Goal: Register for event/course

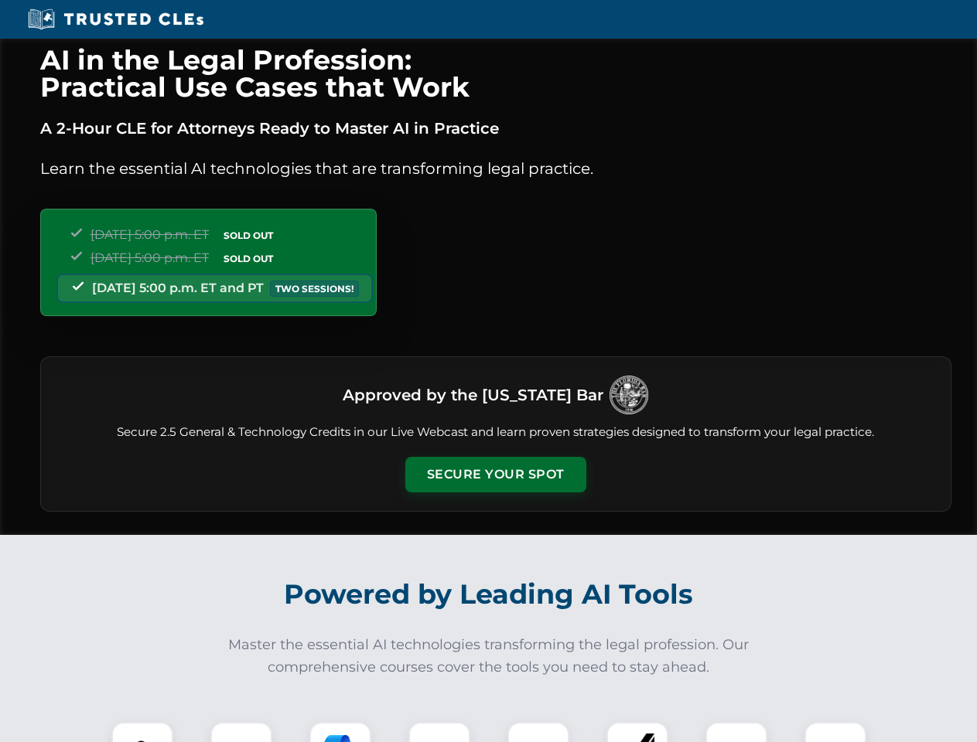
click at [495, 475] on button "Secure Your Spot" at bounding box center [495, 475] width 181 height 36
click at [142, 732] on img at bounding box center [142, 753] width 45 height 45
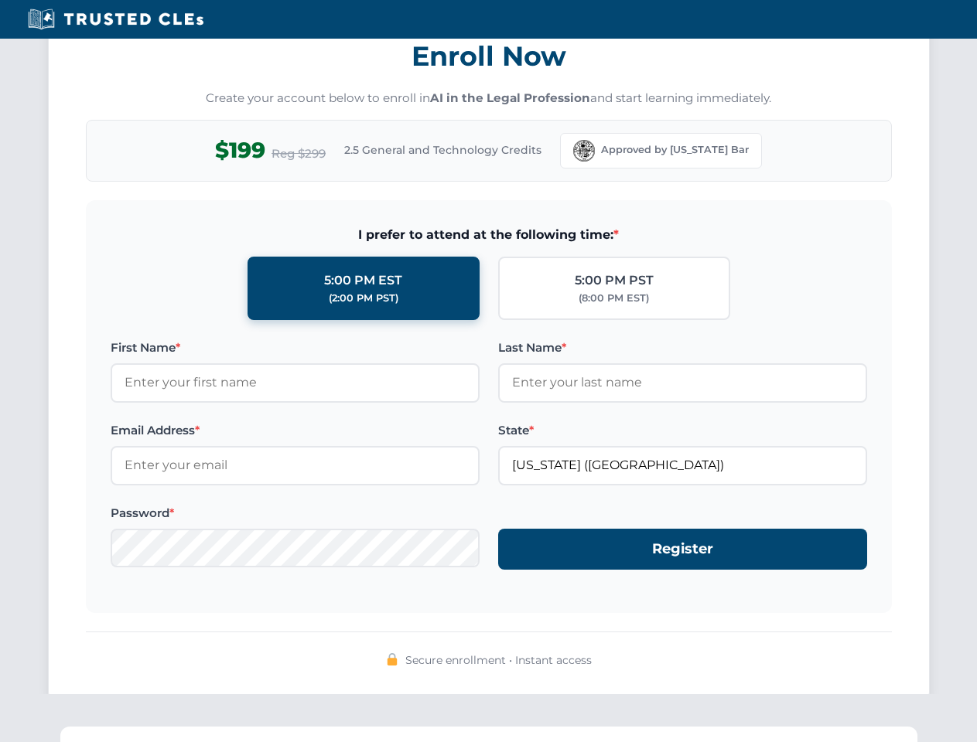
scroll to position [1518, 0]
